Goal: Information Seeking & Learning: Learn about a topic

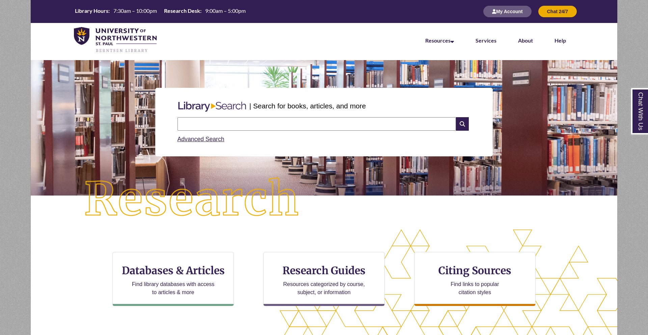
click at [397, 177] on p at bounding box center [324, 177] width 577 height 8
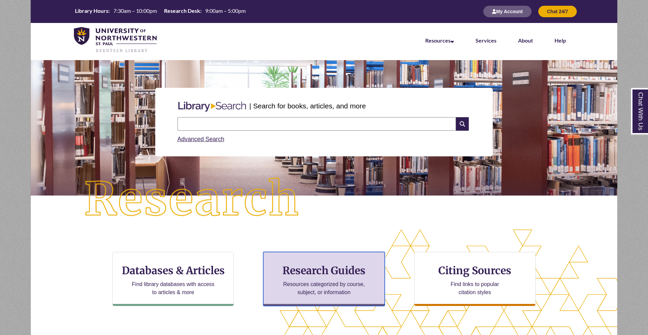
scroll to position [197, 529]
click at [358, 281] on p "Resources categorized by course, subject, or information" at bounding box center [324, 288] width 88 height 16
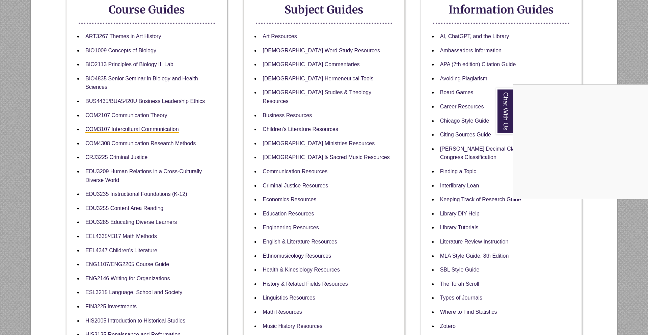
scroll to position [135, 0]
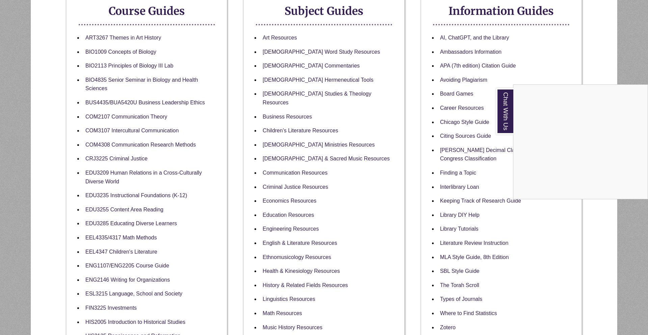
click at [147, 265] on div "Chat With Us" at bounding box center [324, 167] width 648 height 335
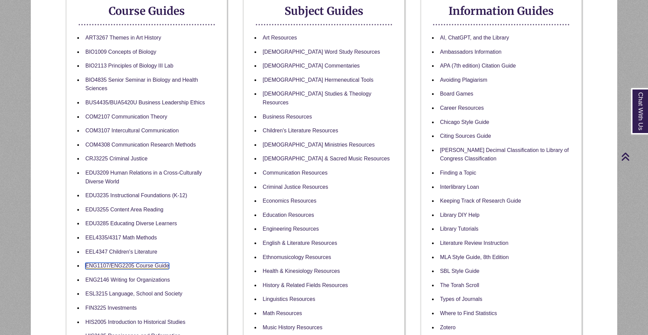
click at [148, 265] on link "ENG1107/ENG2205 Course Guide" at bounding box center [127, 266] width 84 height 6
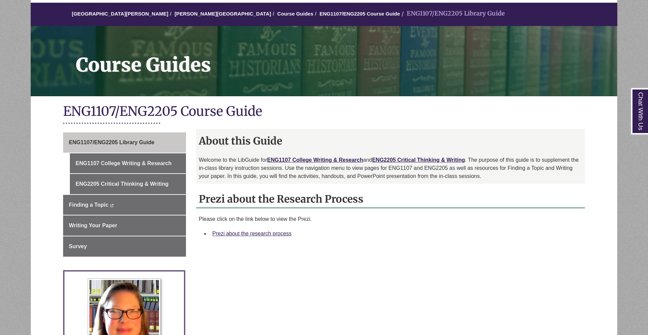
scroll to position [68, 0]
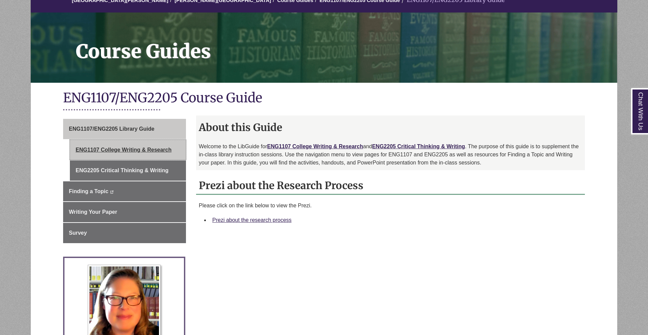
click at [124, 153] on link "ENG1107 College Writing & Research" at bounding box center [128, 150] width 116 height 20
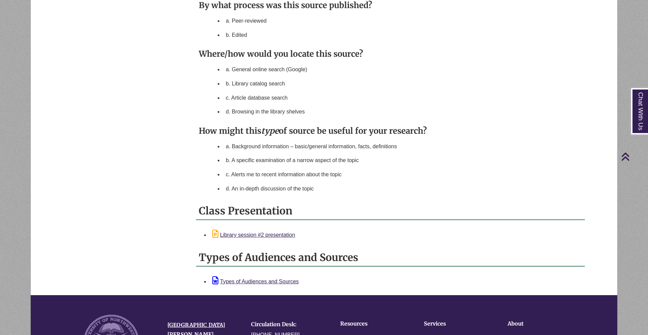
scroll to position [581, 0]
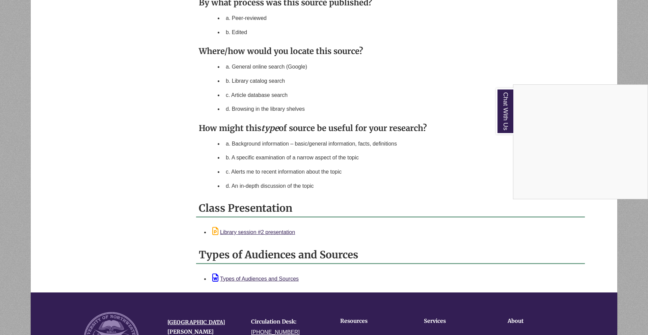
click at [243, 234] on div "Chat With Us" at bounding box center [324, 167] width 648 height 335
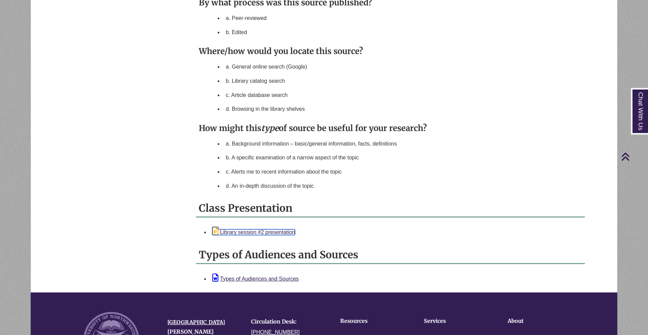
click at [243, 234] on link "Library session #2 presentation" at bounding box center [253, 232] width 83 height 6
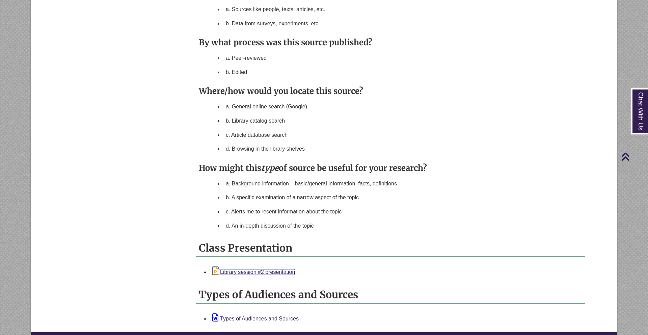
scroll to position [545, 0]
